Goal: Transaction & Acquisition: Purchase product/service

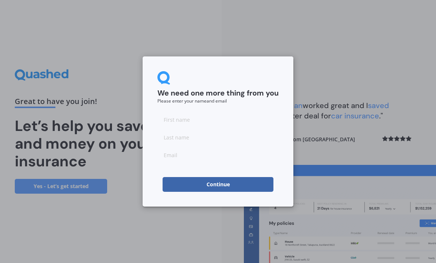
click at [237, 126] on input at bounding box center [217, 119] width 121 height 15
type input "kayla"
click at [207, 132] on input at bounding box center [217, 137] width 121 height 15
click at [227, 140] on input at bounding box center [217, 137] width 121 height 15
click at [232, 138] on input at bounding box center [217, 137] width 121 height 15
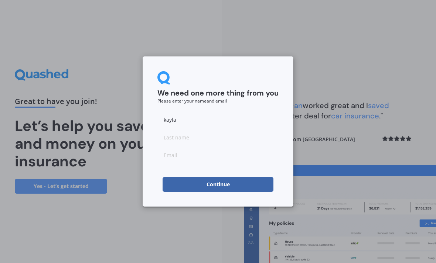
click at [211, 161] on input at bounding box center [217, 155] width 121 height 15
click at [228, 134] on input at bounding box center [217, 137] width 121 height 15
click at [226, 135] on input at bounding box center [217, 137] width 121 height 15
type input "[PERSON_NAME]"
click at [197, 162] on input at bounding box center [217, 155] width 121 height 15
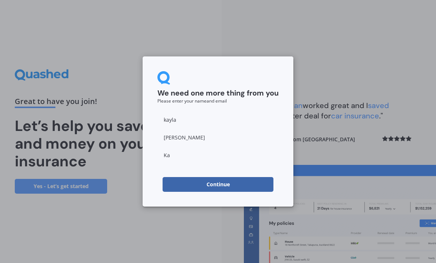
type input "K"
type input "[EMAIL_ADDRESS][PERSON_NAME][DOMAIN_NAME]"
click at [169, 187] on button "Continue" at bounding box center [217, 184] width 111 height 15
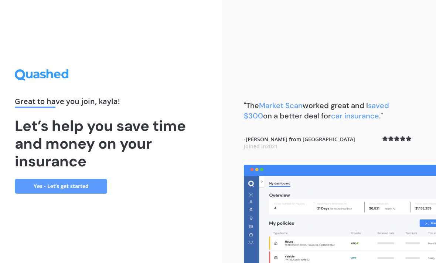
click at [55, 190] on link "Yes - Let’s get started" at bounding box center [61, 186] width 92 height 15
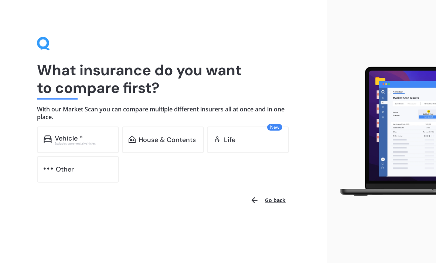
click at [71, 135] on div "Vehicle *" at bounding box center [69, 138] width 28 height 7
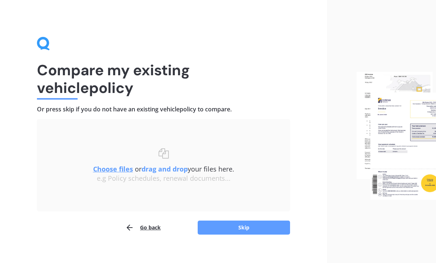
click at [243, 227] on button "Skip" at bounding box center [243, 228] width 92 height 14
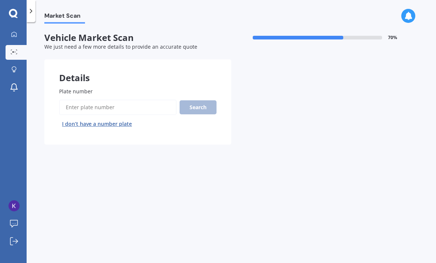
click at [141, 107] on input "Plate number" at bounding box center [117, 108] width 117 height 16
type input "Ham857"
click at [199, 106] on button "Search" at bounding box center [197, 107] width 37 height 14
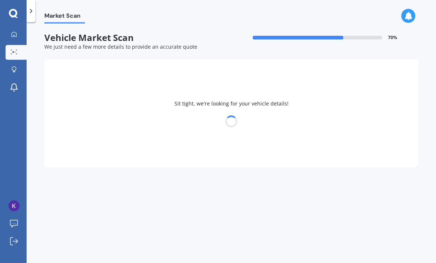
select select "MAZDA"
select select "AXELA"
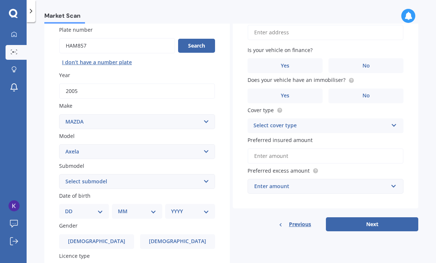
scroll to position [62, 0]
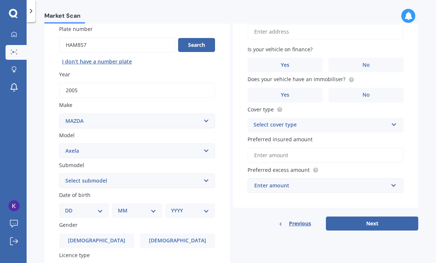
click at [168, 175] on select "Select submodel (All other) 2.3 Sporthatch 2.3 turbo Hatchback Hatchback turbo …" at bounding box center [137, 181] width 156 height 15
select select "2.3 SPORTHATCH"
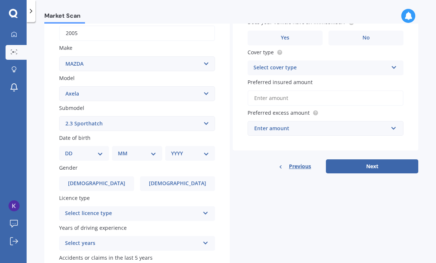
scroll to position [136, 0]
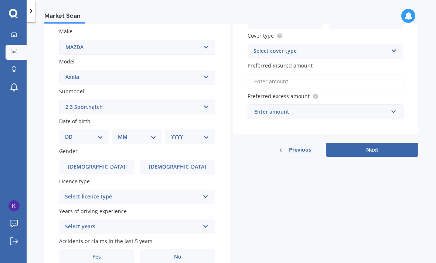
click at [87, 134] on select "DD 01 02 03 04 05 06 07 08 09 10 11 12 13 14 15 16 17 18 19 20 21 22 23 24 25 2…" at bounding box center [84, 137] width 38 height 8
select select "19"
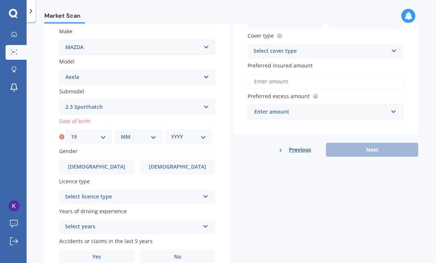
click at [144, 134] on select "MM 01 02 03 04 05 06 07 08 09 10 11 12" at bounding box center [138, 137] width 35 height 8
select select "08"
click at [183, 136] on select "YYYY 2025 2024 2023 2022 2021 2020 2019 2018 2017 2016 2015 2014 2013 2012 2011…" at bounding box center [188, 137] width 35 height 8
select select "2005"
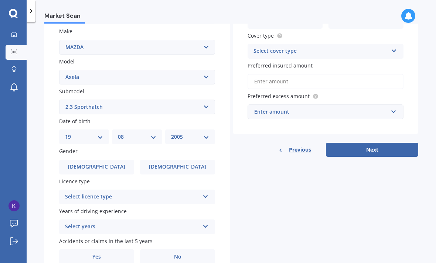
click at [183, 164] on span "[DEMOGRAPHIC_DATA]" at bounding box center [177, 167] width 57 height 6
click at [0, 0] on input "[DEMOGRAPHIC_DATA]" at bounding box center [0, 0] width 0 height 0
click at [185, 194] on div "Select licence type" at bounding box center [132, 197] width 134 height 9
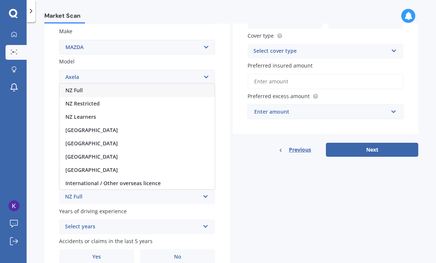
click at [148, 84] on div "NZ Full" at bounding box center [136, 90] width 155 height 13
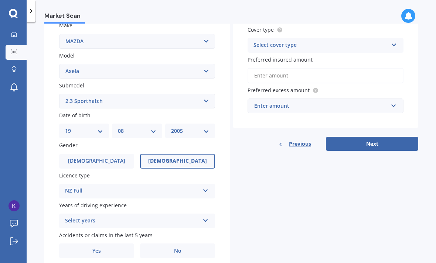
scroll to position [141, 0]
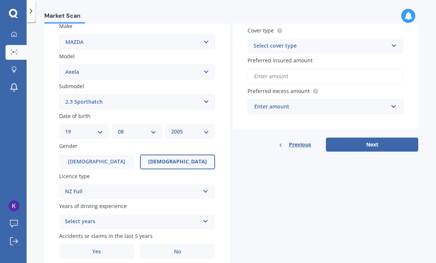
click at [207, 217] on icon at bounding box center [205, 219] width 6 height 5
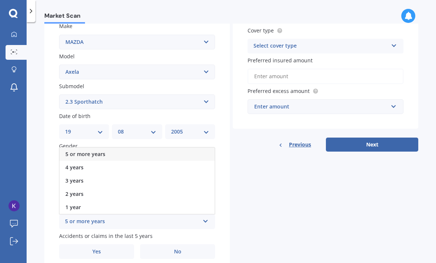
click at [202, 217] on icon at bounding box center [205, 219] width 6 height 5
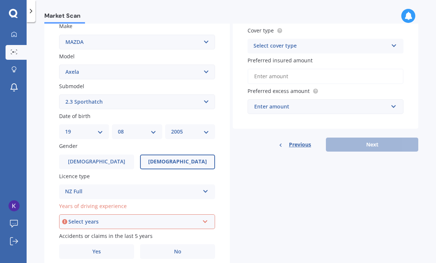
click at [205, 218] on icon at bounding box center [205, 220] width 6 height 5
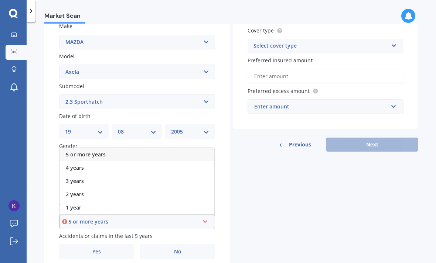
click at [116, 164] on div "4 years" at bounding box center [137, 167] width 154 height 13
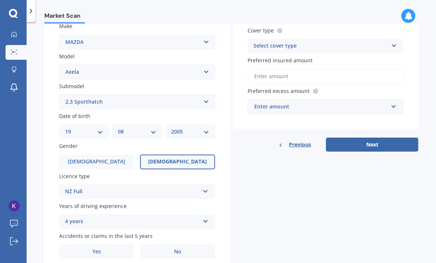
click at [102, 248] on label "Yes" at bounding box center [96, 251] width 75 height 15
click at [0, 0] on input "Yes" at bounding box center [0, 0] width 0 height 0
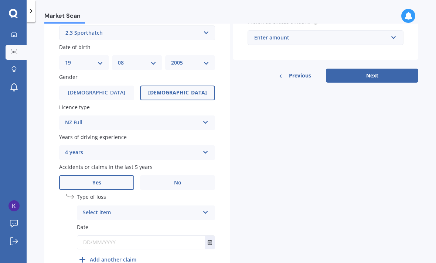
scroll to position [210, 0]
click at [195, 209] on div "Select item" at bounding box center [141, 213] width 117 height 9
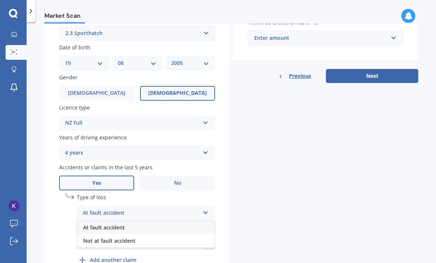
click at [183, 221] on div "At fault accident" at bounding box center [145, 227] width 137 height 13
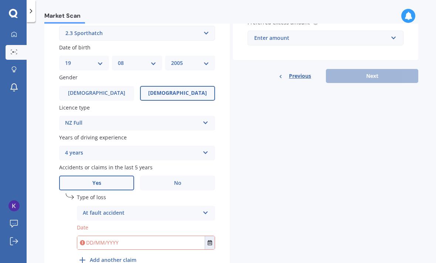
click at [168, 236] on input "text" at bounding box center [140, 242] width 127 height 13
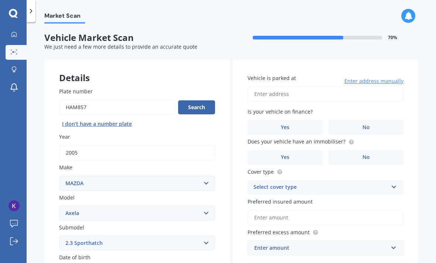
scroll to position [0, 0]
type input "[DATE]"
click at [333, 93] on input "Vehicle is parked at" at bounding box center [325, 94] width 156 height 16
type input "11"
click at [325, 100] on input "[STREET_ADDRESS][PERSON_NAME]" at bounding box center [325, 94] width 156 height 16
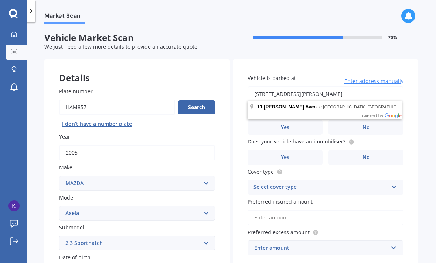
type input "[STREET_ADDRESS][PERSON_NAME] 2010"
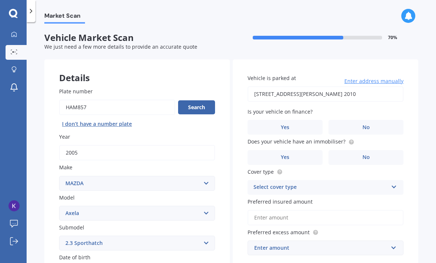
click at [313, 121] on label "Yes" at bounding box center [284, 127] width 75 height 15
click at [0, 0] on input "Yes" at bounding box center [0, 0] width 0 height 0
click at [361, 129] on label "No" at bounding box center [365, 127] width 75 height 15
click at [0, 0] on input "No" at bounding box center [0, 0] width 0 height 0
click at [307, 150] on label "Yes" at bounding box center [284, 157] width 75 height 15
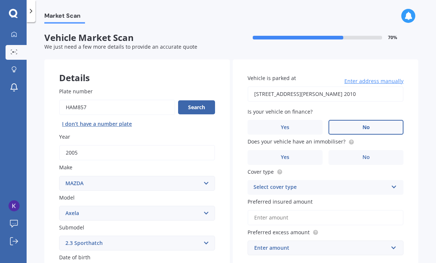
click at [0, 0] on input "Yes" at bounding box center [0, 0] width 0 height 0
click at [357, 189] on div "Select cover type Comprehensive Third Party, Fire & Theft Third Party" at bounding box center [325, 187] width 156 height 15
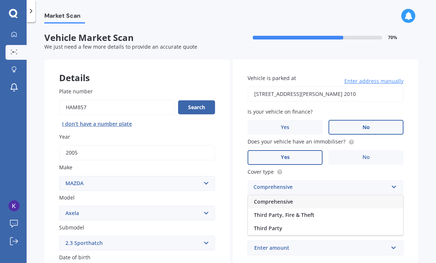
click at [339, 200] on div "Comprehensive" at bounding box center [325, 201] width 155 height 13
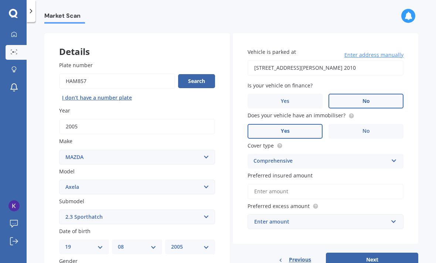
scroll to position [41, 0]
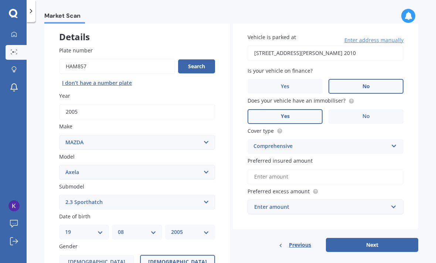
click at [364, 176] on input "Preferred insured amount" at bounding box center [325, 177] width 156 height 16
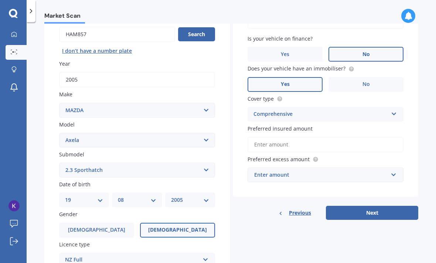
scroll to position [92, 0]
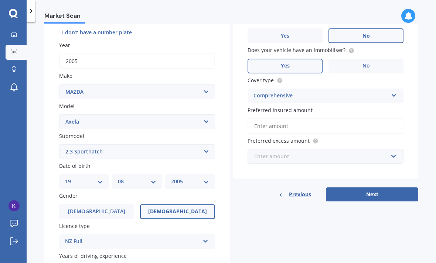
click at [396, 157] on input "text" at bounding box center [322, 157] width 149 height 14
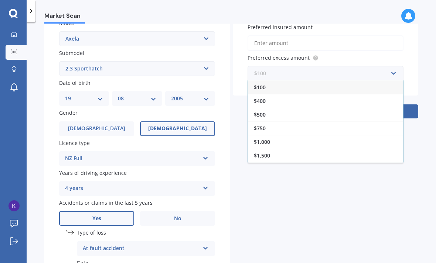
scroll to position [7, 0]
click at [384, 202] on div "Details Plate number Search I don’t have a number plate Year [DATE] Make Select…" at bounding box center [231, 103] width 374 height 436
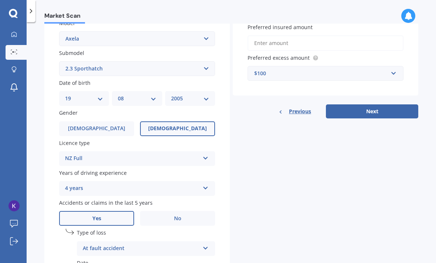
click at [390, 202] on div "Details Plate number Search I don’t have a number plate Year [DATE] Make Select…" at bounding box center [231, 103] width 374 height 436
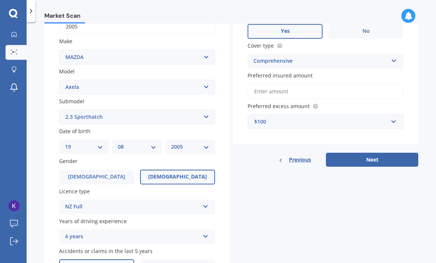
scroll to position [126, 0]
click at [333, 120] on div "$100" at bounding box center [321, 122] width 134 height 8
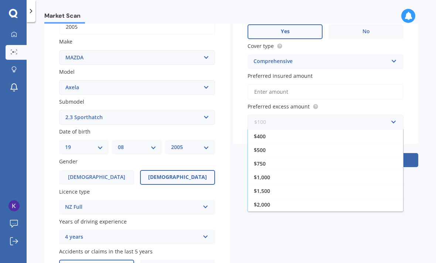
scroll to position [13, 0]
click at [334, 152] on div "$500" at bounding box center [325, 150] width 155 height 14
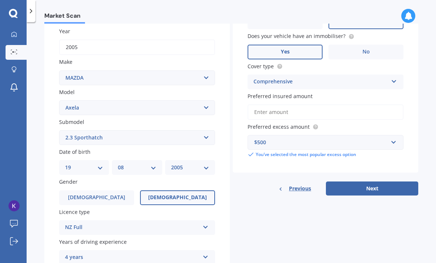
scroll to position [105, 0]
click at [372, 189] on button "Next" at bounding box center [372, 189] width 92 height 14
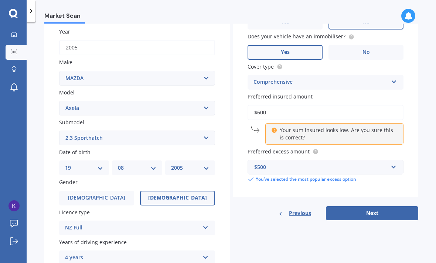
type input "$6,000"
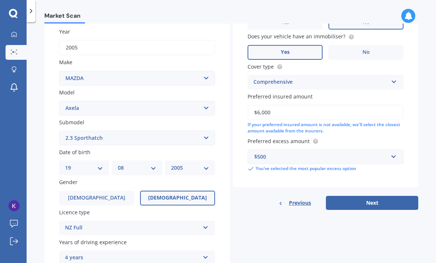
click at [374, 199] on button "Next" at bounding box center [372, 203] width 92 height 14
select select "19"
select select "08"
select select "2005"
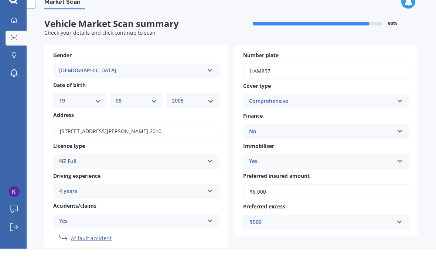
scroll to position [0, 0]
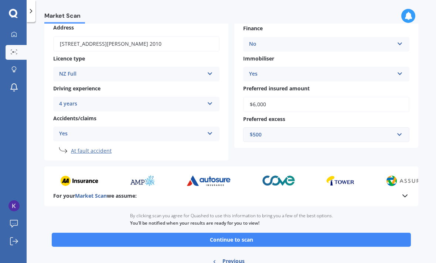
click at [326, 234] on button "Continue to scan" at bounding box center [231, 240] width 359 height 14
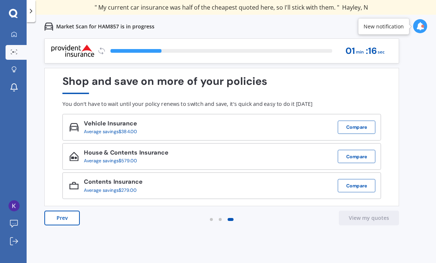
click at [378, 219] on button "View my quotes" at bounding box center [369, 218] width 60 height 15
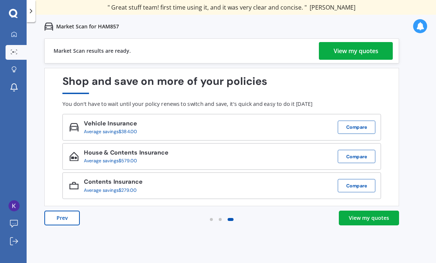
click at [378, 54] on link "View my quotes" at bounding box center [356, 51] width 74 height 18
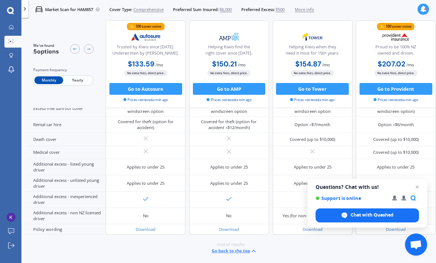
scroll to position [396, 0]
click at [167, 91] on button "Go to Autosure" at bounding box center [145, 89] width 73 height 12
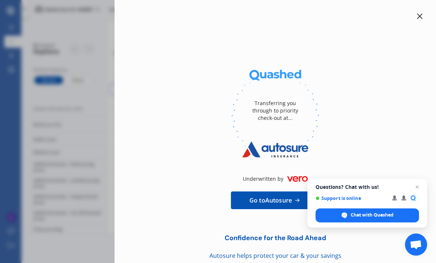
click at [420, 19] on icon at bounding box center [419, 16] width 6 height 6
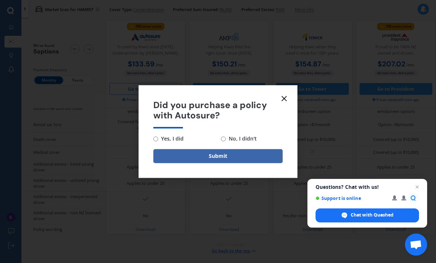
click at [224, 139] on input "No, I didn't" at bounding box center [223, 139] width 5 height 5
radio input "true"
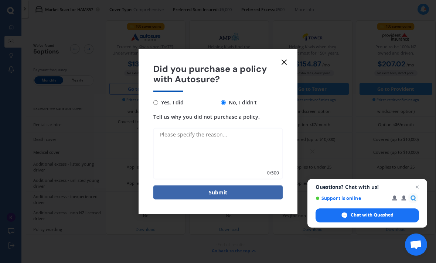
click at [282, 64] on line at bounding box center [284, 62] width 4 height 4
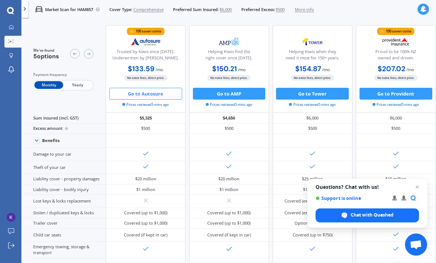
scroll to position [0, 0]
click at [252, 92] on button "Go to AMP" at bounding box center [229, 94] width 73 height 12
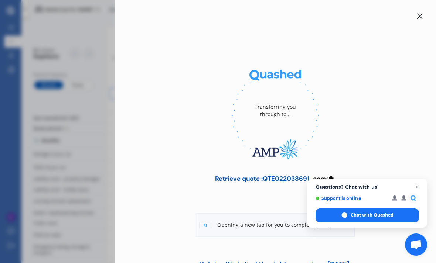
click at [416, 187] on span "Open chat" at bounding box center [416, 187] width 9 height 9
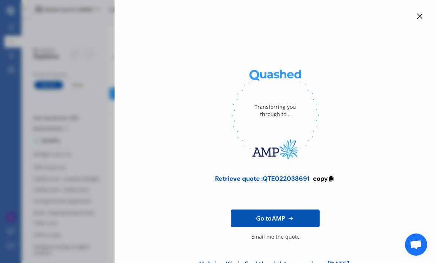
click at [282, 181] on div "Retrieve quote : QTE022038691" at bounding box center [262, 178] width 94 height 7
click at [330, 180] on icon at bounding box center [330, 177] width 6 height 5
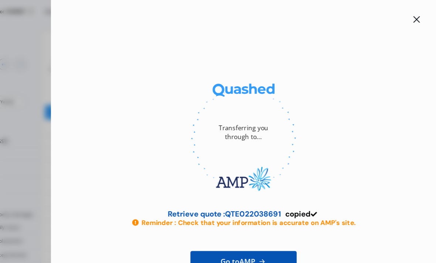
click at [341, 15] on div at bounding box center [275, 16] width 298 height 9
click at [416, 16] on icon at bounding box center [419, 16] width 6 height 6
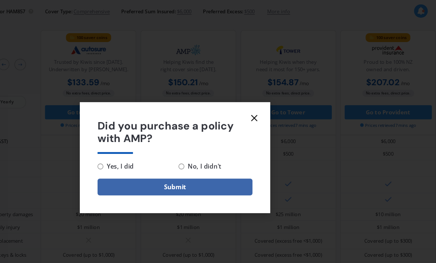
click at [224, 94] on form "Did you purchase a policy with AMP? Yes, I did No, I didn't Submit" at bounding box center [217, 131] width 159 height 93
click at [221, 95] on form "Did you purchase a policy with AMP? Yes, I did No, I didn't Submit" at bounding box center [217, 131] width 159 height 93
click at [224, 95] on form "Did you purchase a policy with AMP? Yes, I did No, I didn't Submit" at bounding box center [217, 131] width 159 height 93
click at [279, 102] on icon at bounding box center [283, 98] width 9 height 9
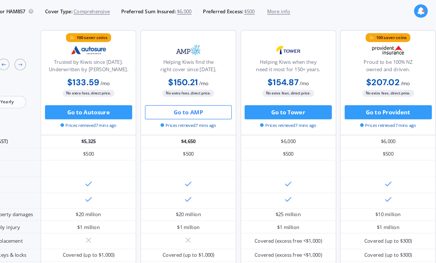
click at [272, 102] on div "Go to Tower Prices retrieved 7 mins ago" at bounding box center [312, 98] width 80 height 20
